Goal: Information Seeking & Learning: Learn about a topic

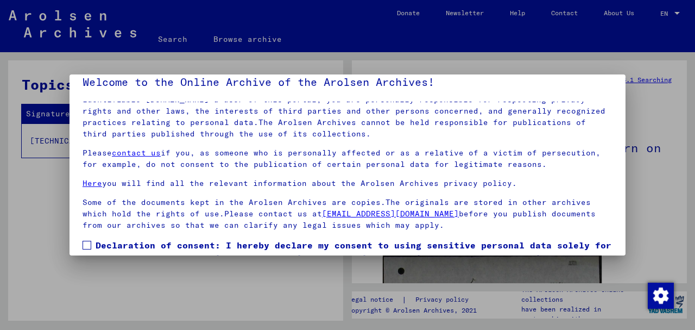
scroll to position [36, 0]
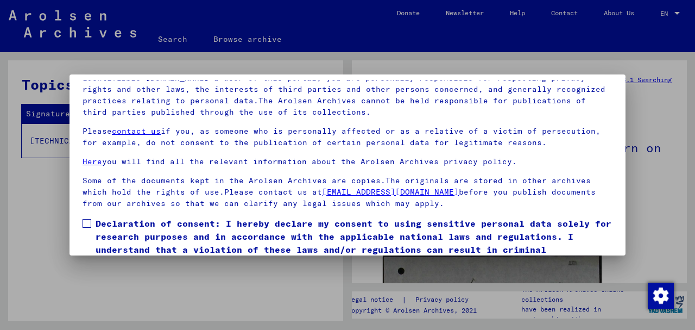
click at [89, 220] on span at bounding box center [87, 223] width 9 height 9
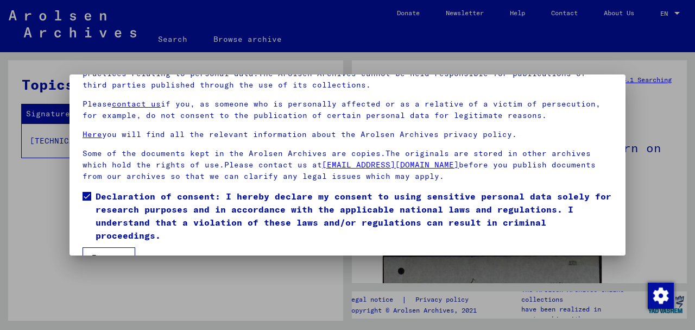
scroll to position [87, 0]
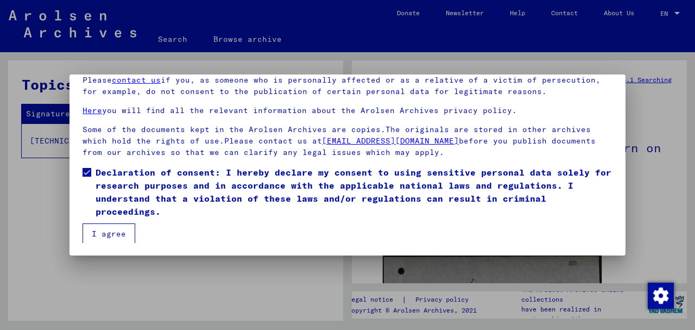
click at [112, 231] on button "I agree" at bounding box center [109, 233] width 53 height 21
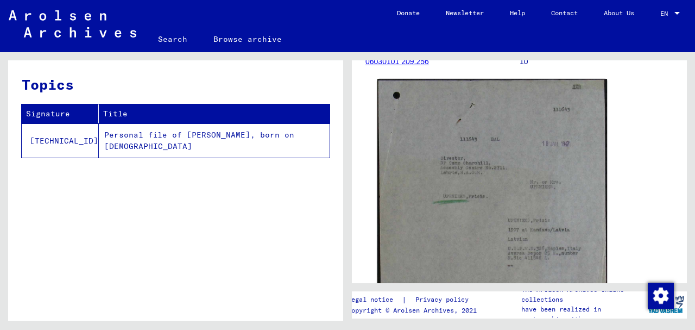
scroll to position [109, 0]
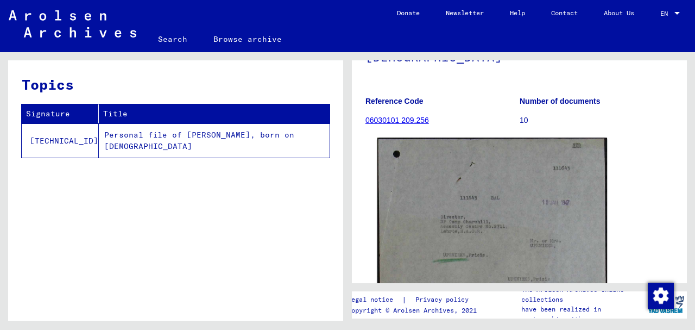
click at [512, 186] on img at bounding box center [492, 323] width 230 height 371
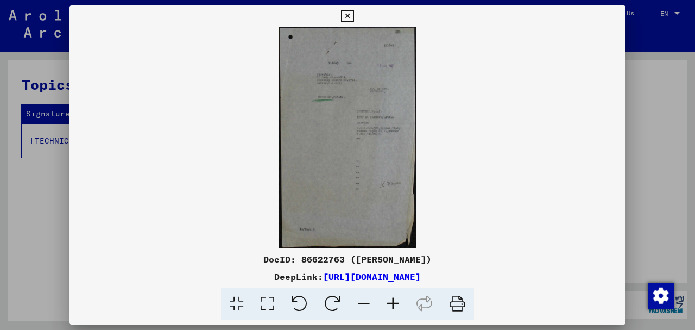
click at [395, 301] on icon at bounding box center [393, 303] width 29 height 33
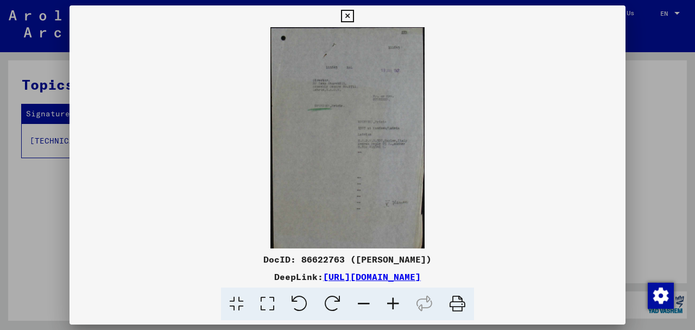
click at [395, 301] on icon at bounding box center [393, 303] width 29 height 33
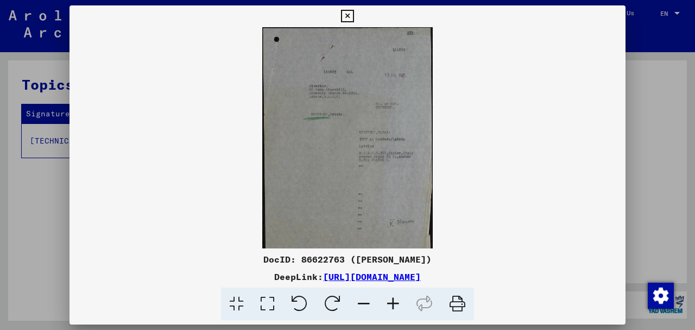
click at [395, 301] on icon at bounding box center [393, 303] width 29 height 33
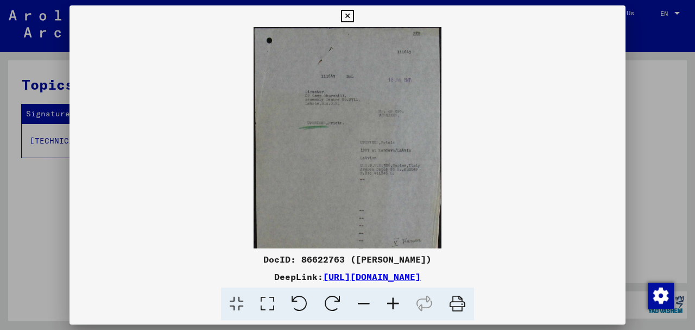
click at [395, 301] on icon at bounding box center [393, 303] width 29 height 33
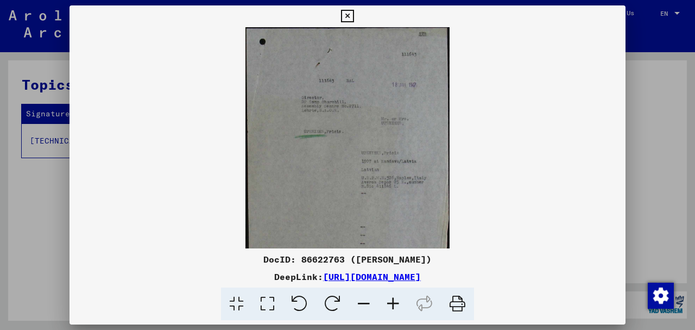
click at [395, 301] on icon at bounding box center [393, 303] width 29 height 33
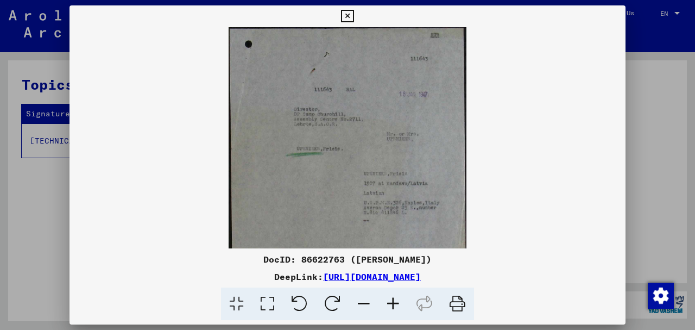
click at [395, 301] on icon at bounding box center [393, 303] width 29 height 33
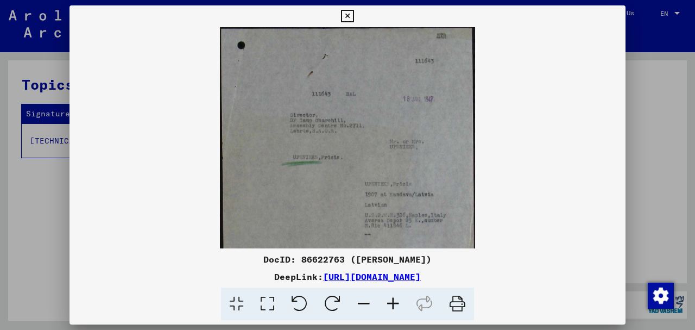
click at [395, 301] on icon at bounding box center [393, 303] width 29 height 33
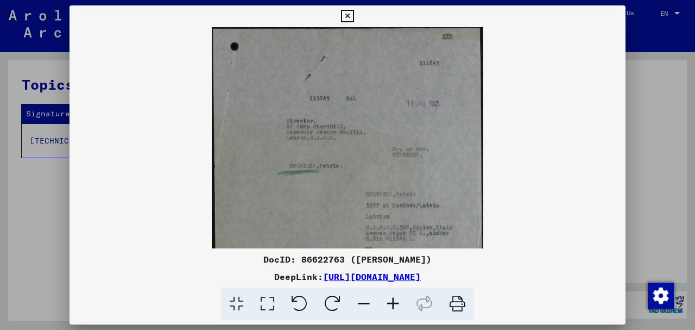
click at [395, 301] on icon at bounding box center [393, 303] width 29 height 33
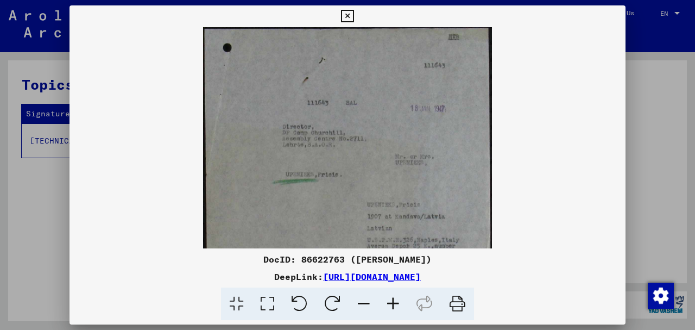
click at [395, 301] on icon at bounding box center [393, 303] width 29 height 33
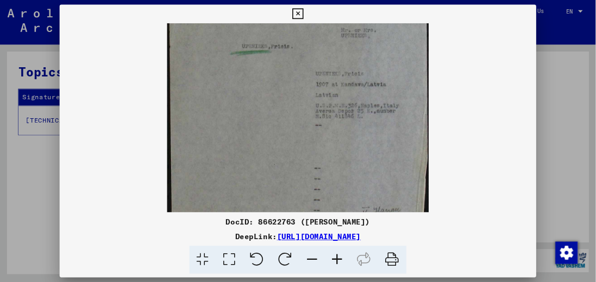
scroll to position [131, 0]
drag, startPoint x: 415, startPoint y: 212, endPoint x: 424, endPoint y: 84, distance: 129.0
click at [424, 84] on img at bounding box center [347, 142] width 305 height 493
click at [349, 15] on icon at bounding box center [347, 16] width 12 height 13
